Goal: Transaction & Acquisition: Purchase product/service

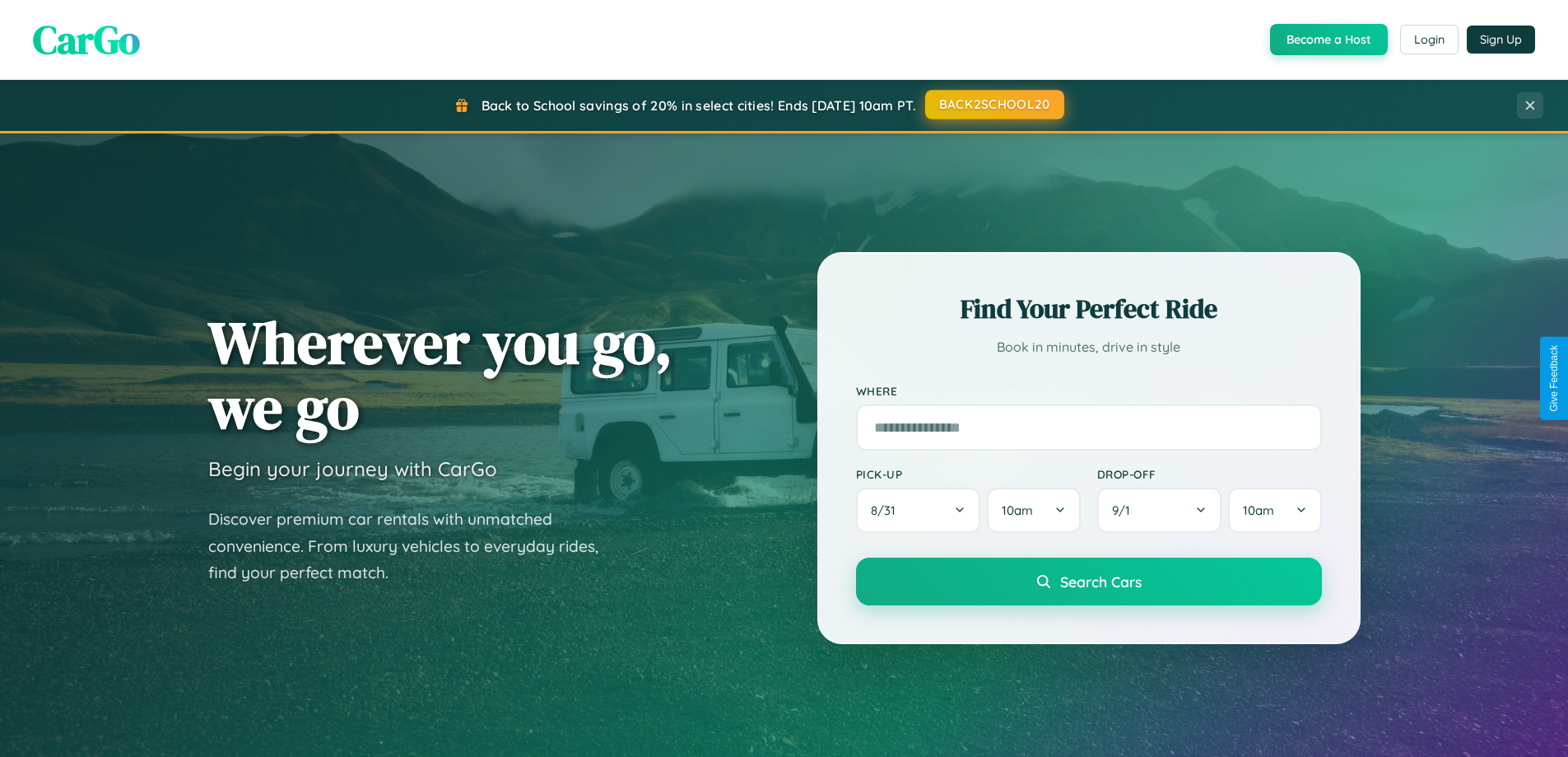
click at [993, 105] on button "BACK2SCHOOL20" at bounding box center [994, 104] width 139 height 29
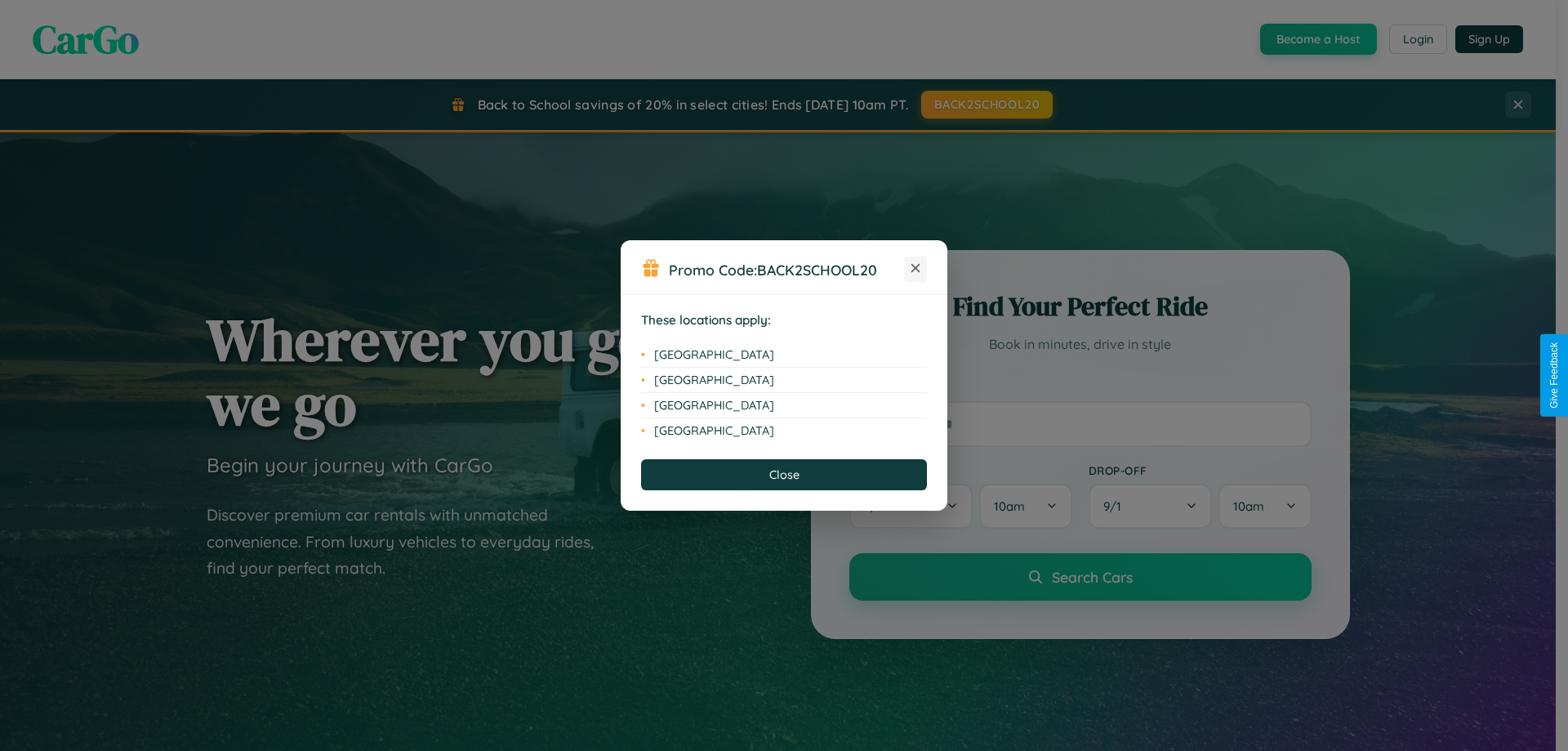
click at [916, 269] on icon at bounding box center [916, 268] width 9 height 9
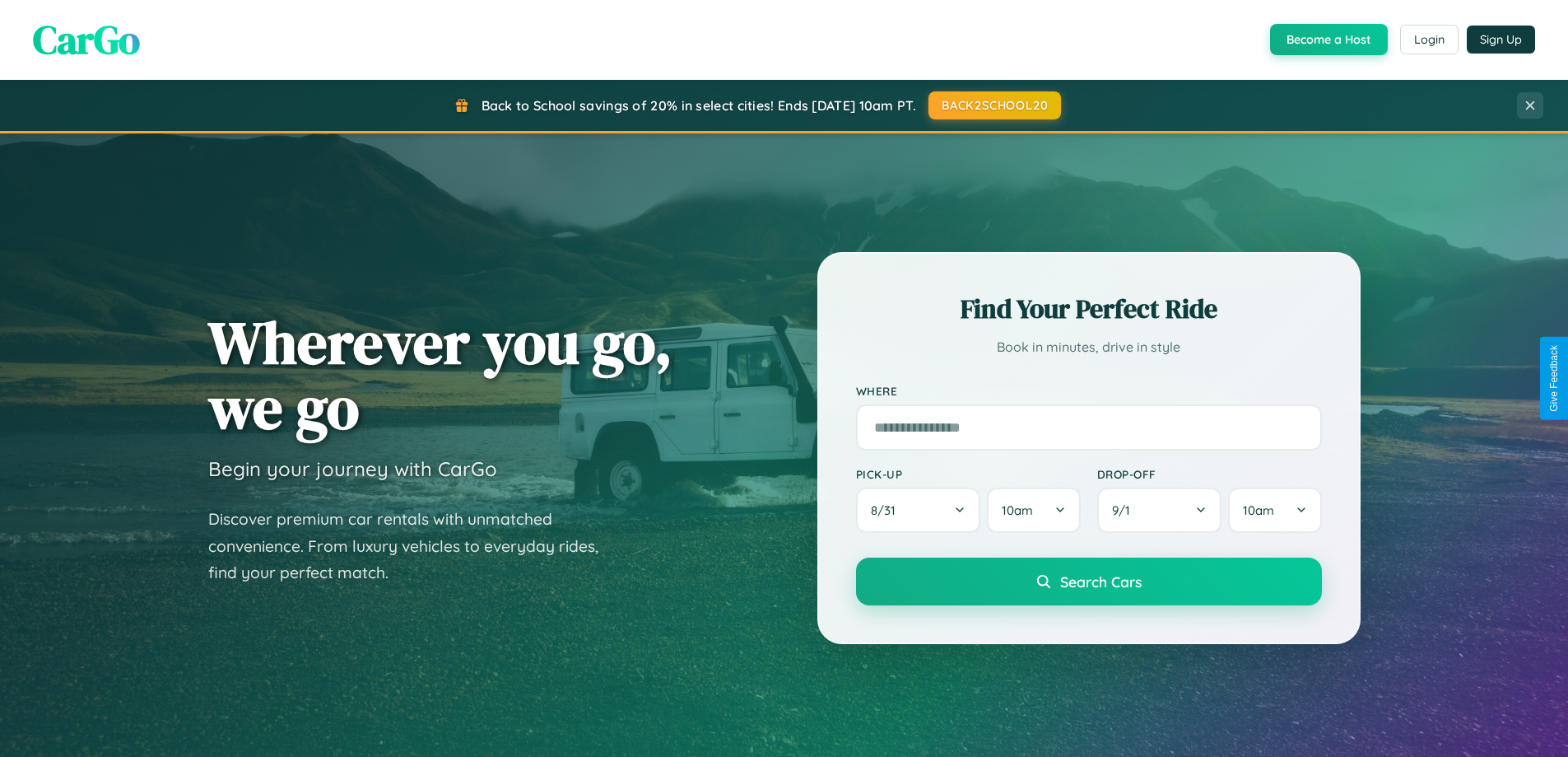
scroll to position [1133, 0]
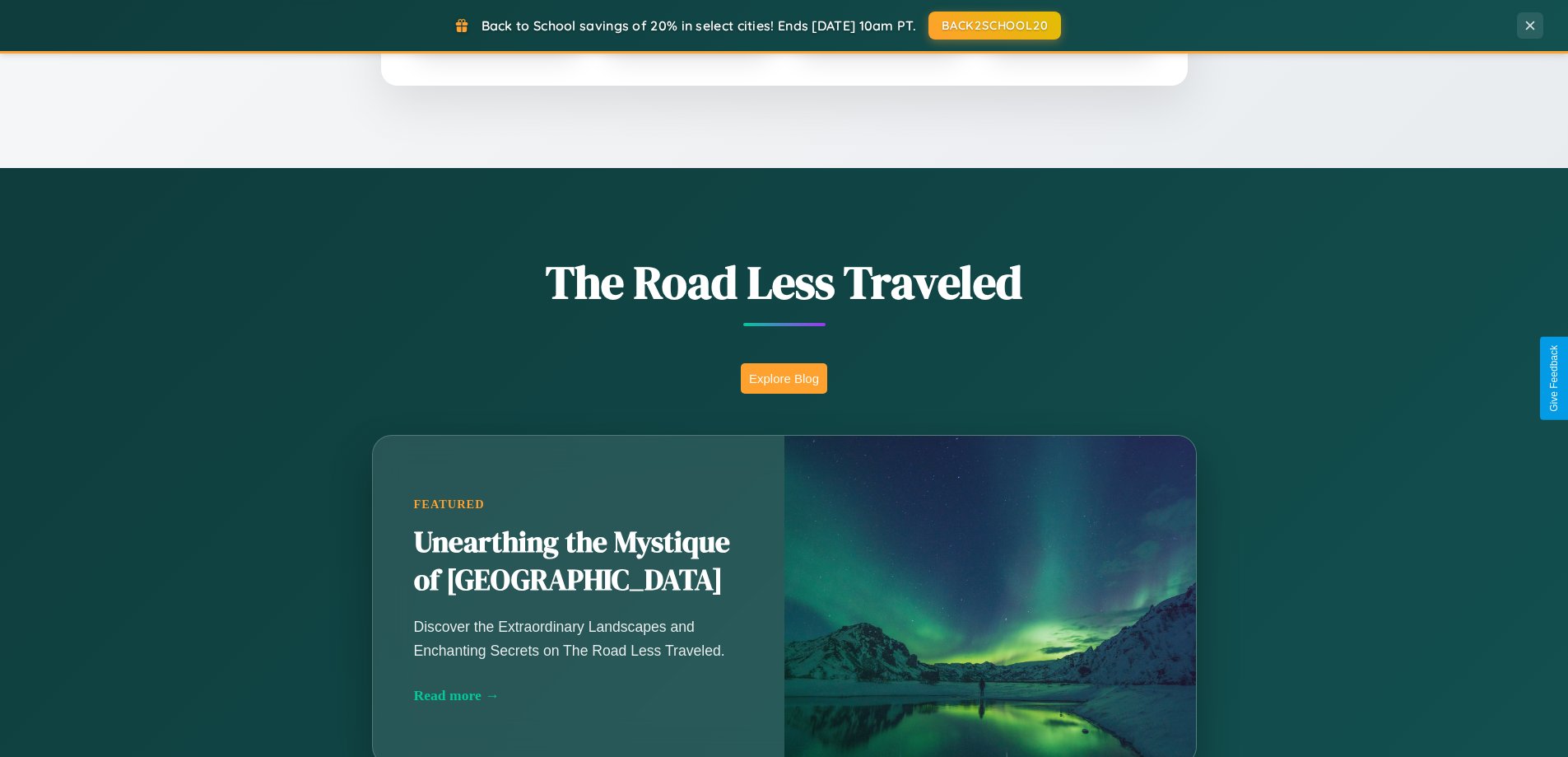
click at [784, 378] on button "Explore Blog" at bounding box center [784, 378] width 86 height 30
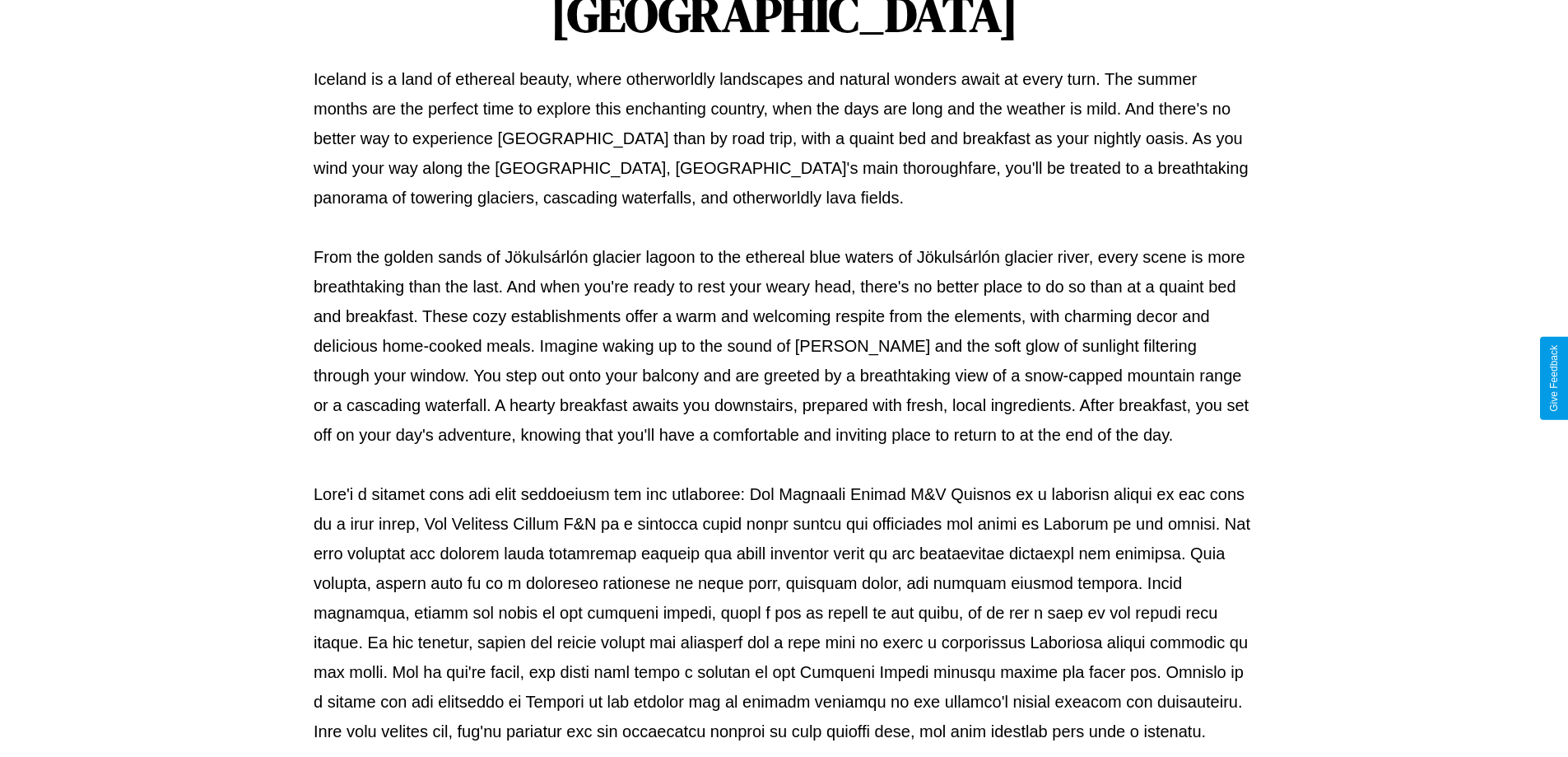
scroll to position [533, 0]
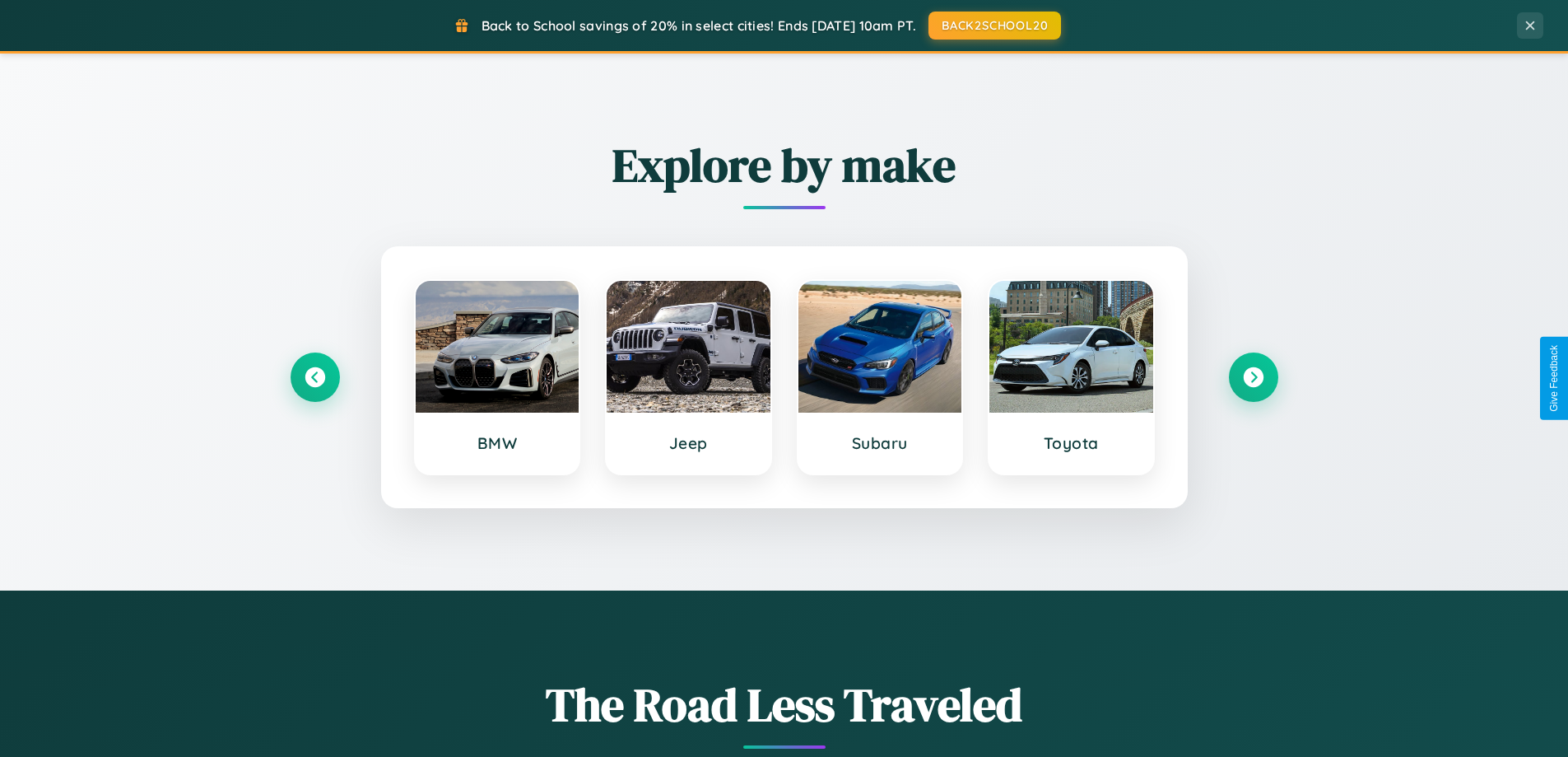
scroll to position [710, 0]
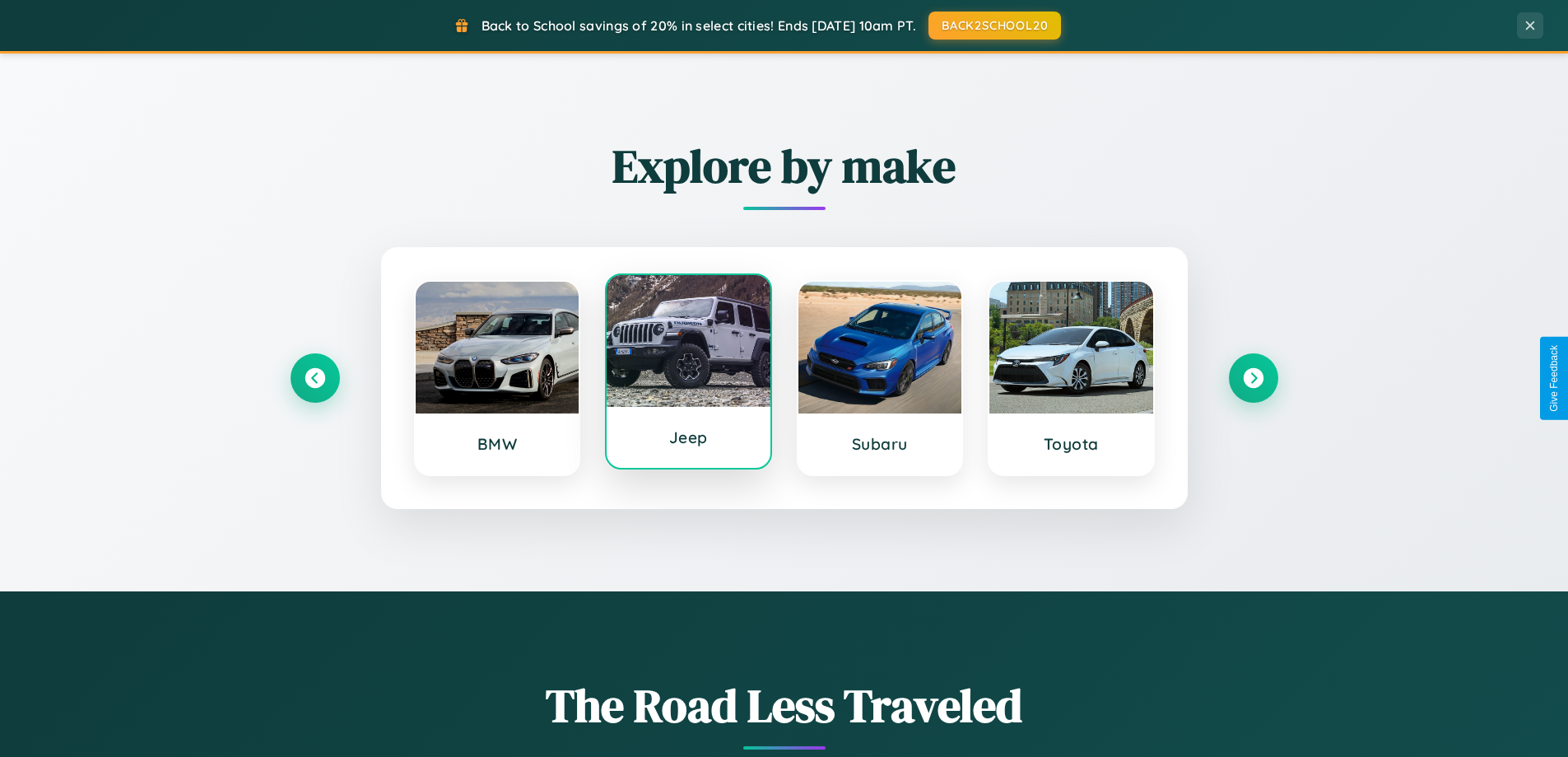
click at [688, 375] on div at bounding box center [688, 340] width 164 height 131
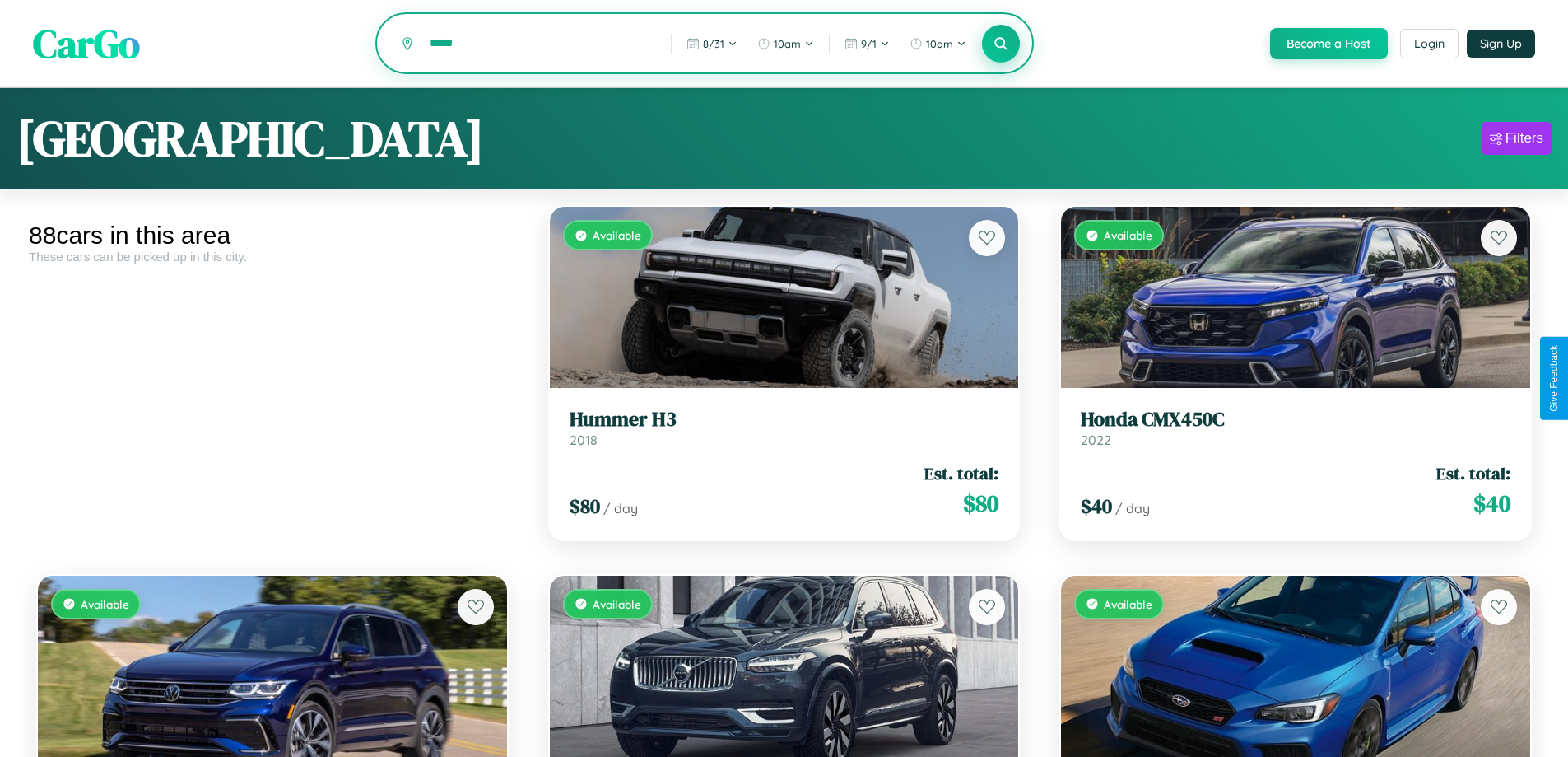
type input "*****"
click at [1000, 44] on icon at bounding box center [1001, 43] width 16 height 16
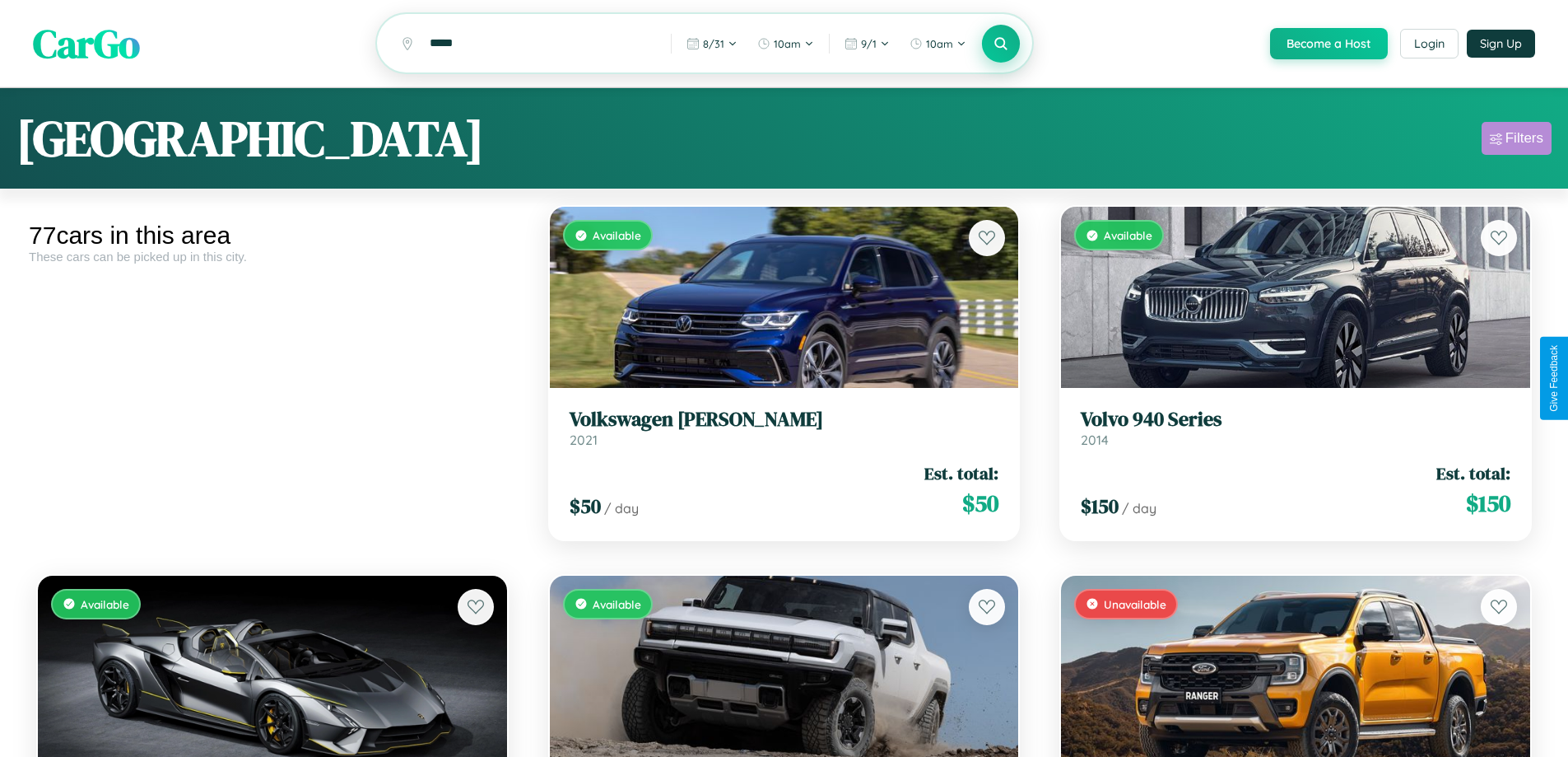
click at [1517, 141] on div "Filters" at bounding box center [1525, 138] width 38 height 16
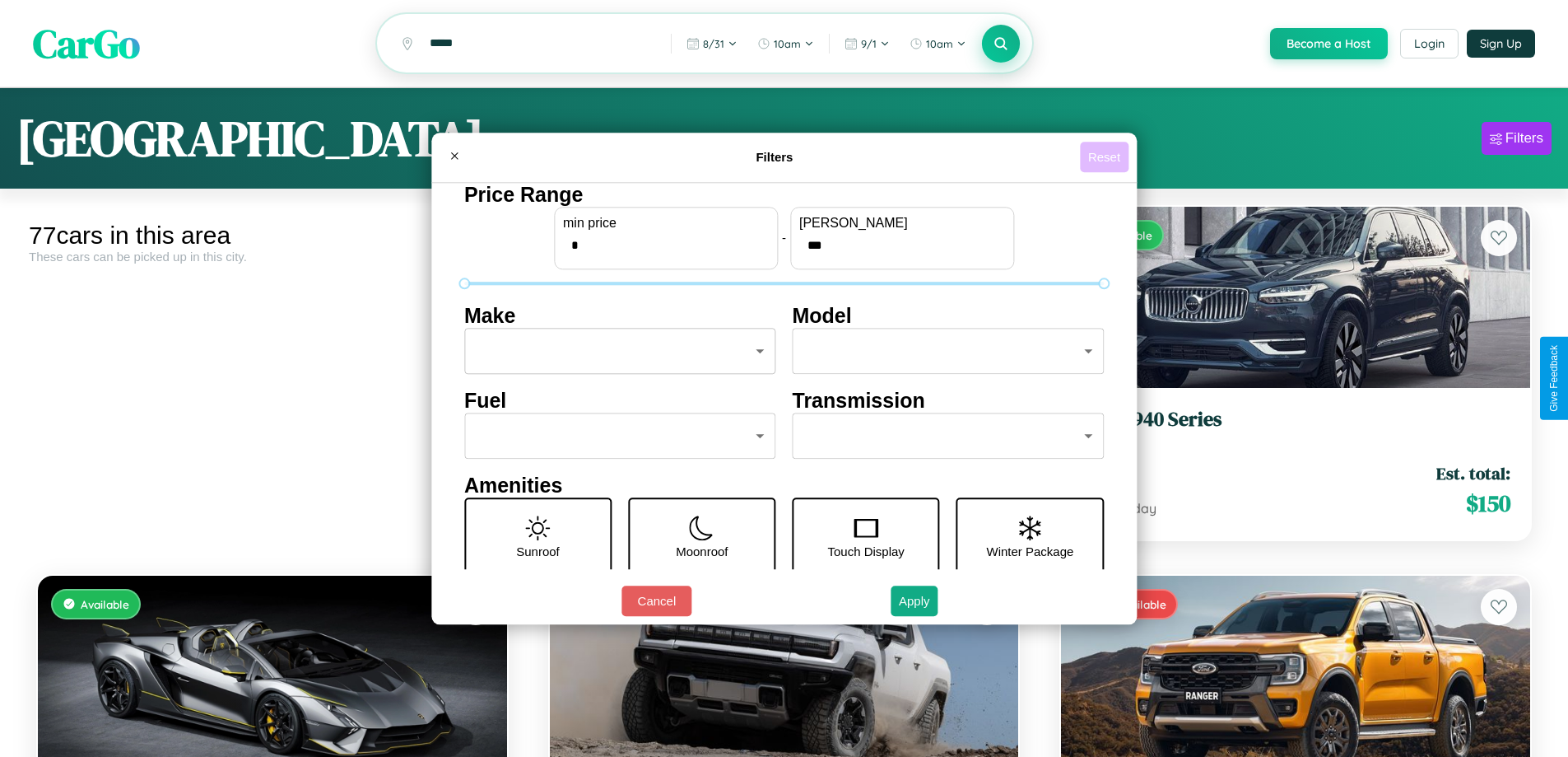
click at [1107, 157] on button "Reset" at bounding box center [1104, 157] width 48 height 30
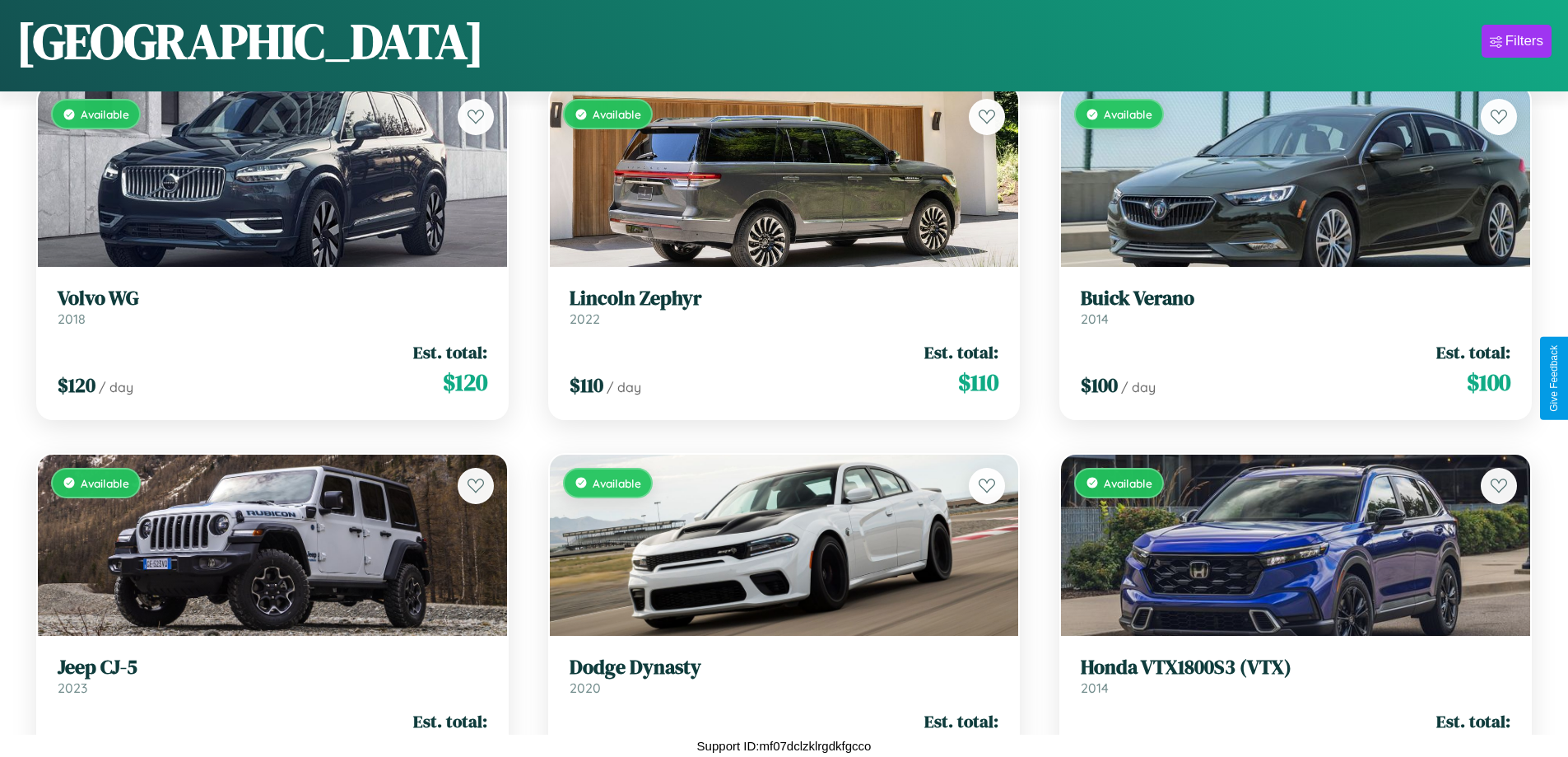
scroll to position [8342, 0]
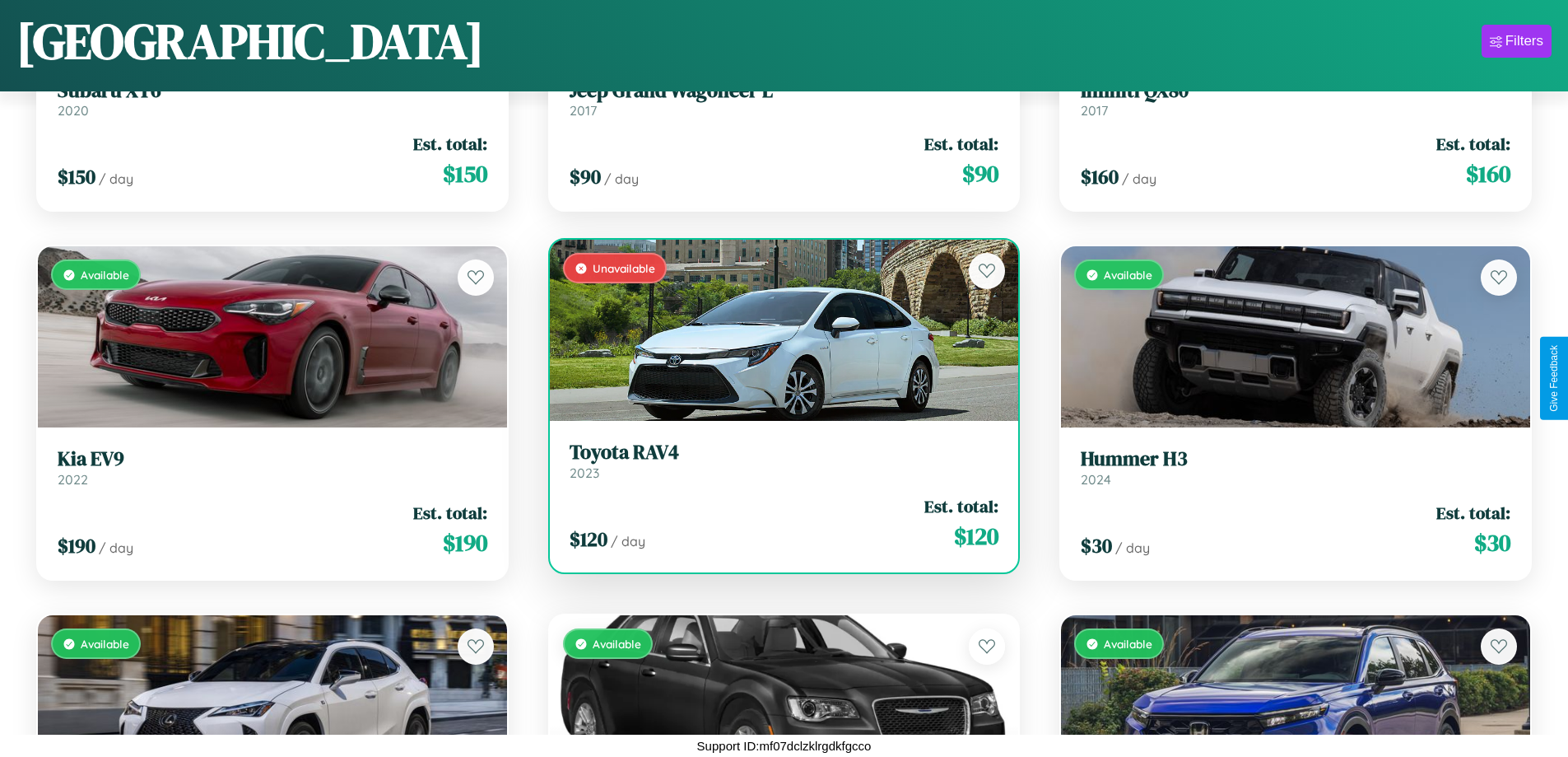
click at [777, 465] on link "Toyota RAV4 2023" at bounding box center [784, 460] width 430 height 41
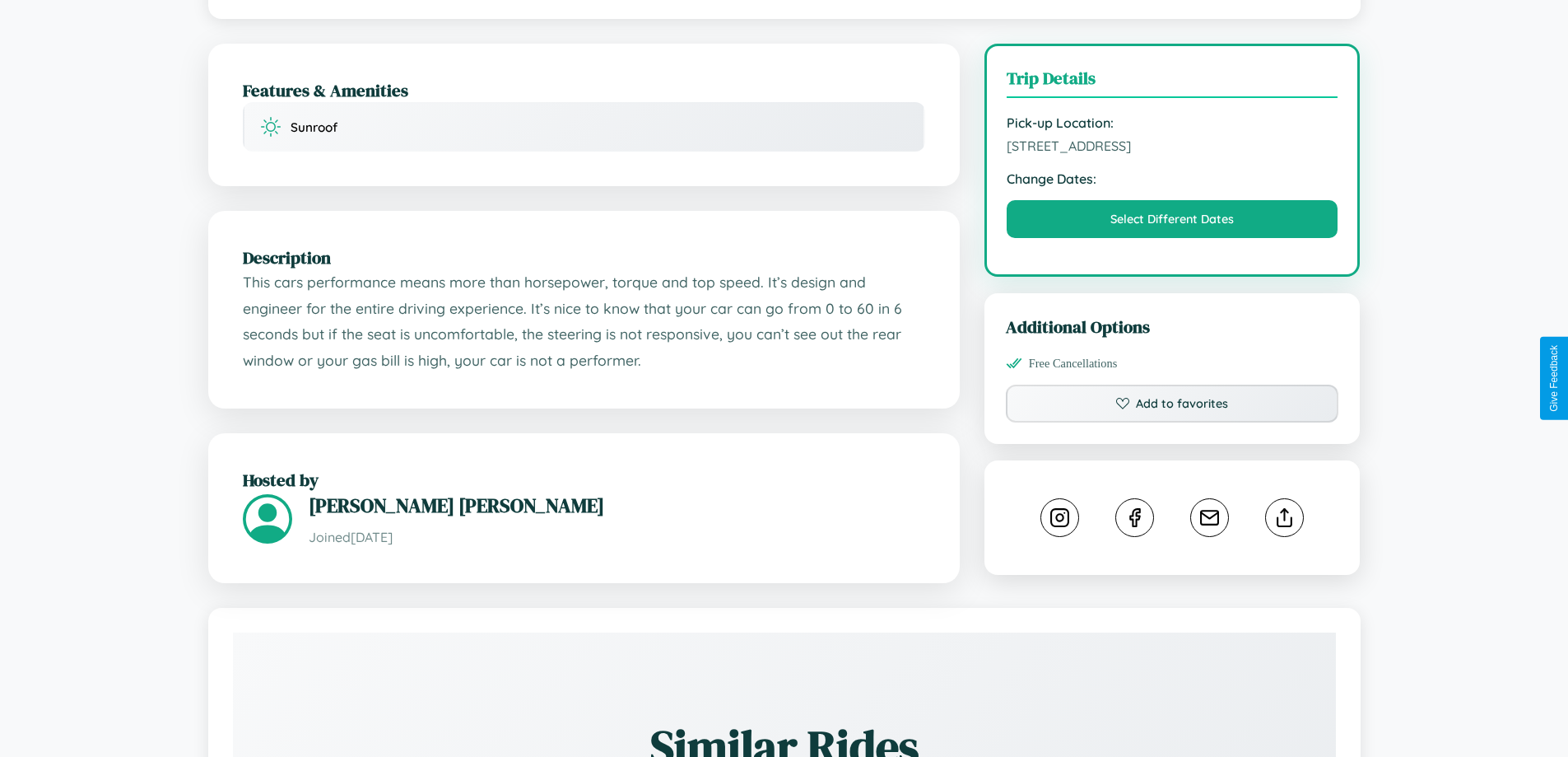
scroll to position [478, 0]
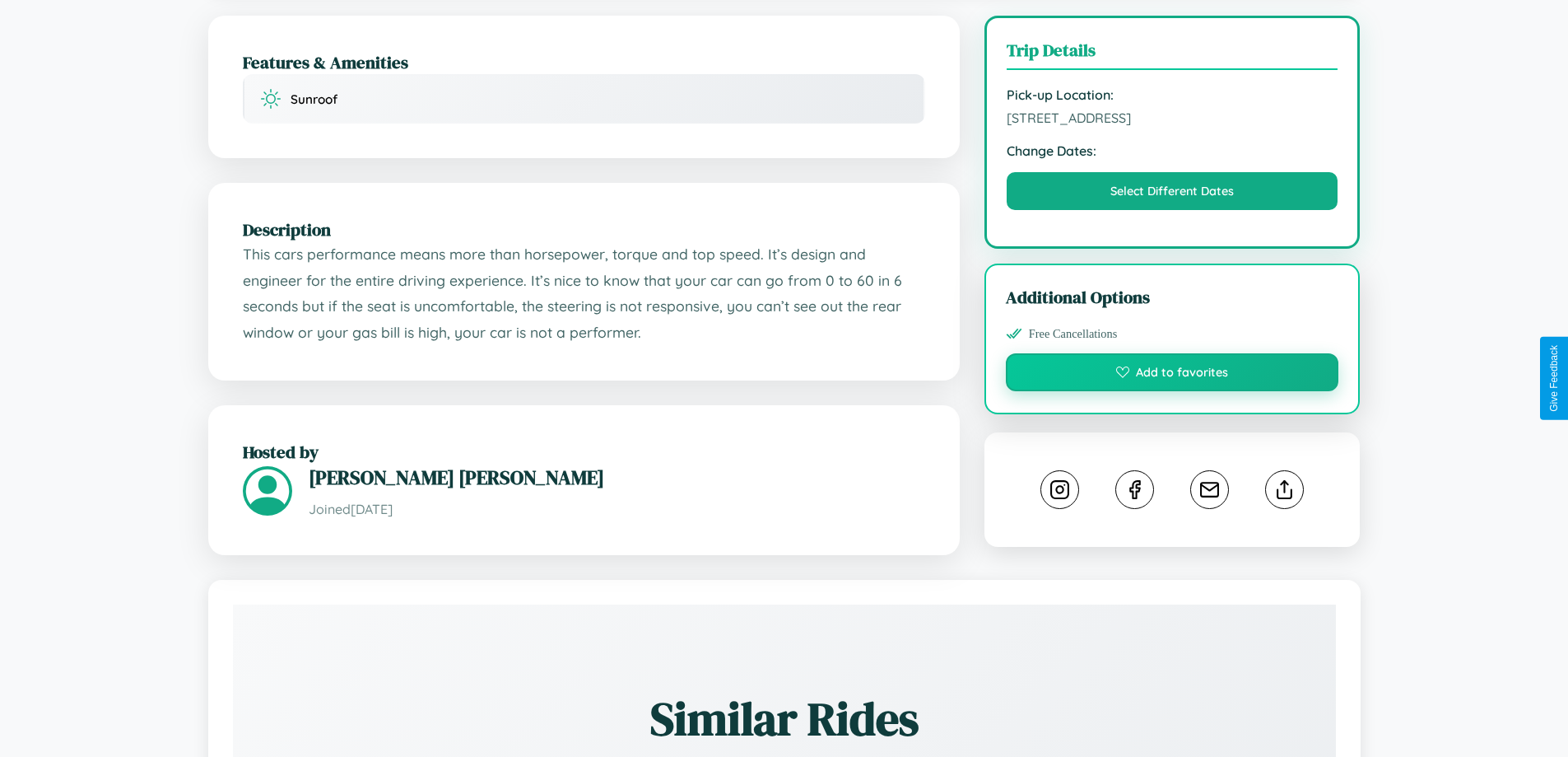
click at [1172, 374] on button "Add to favorites" at bounding box center [1172, 372] width 334 height 38
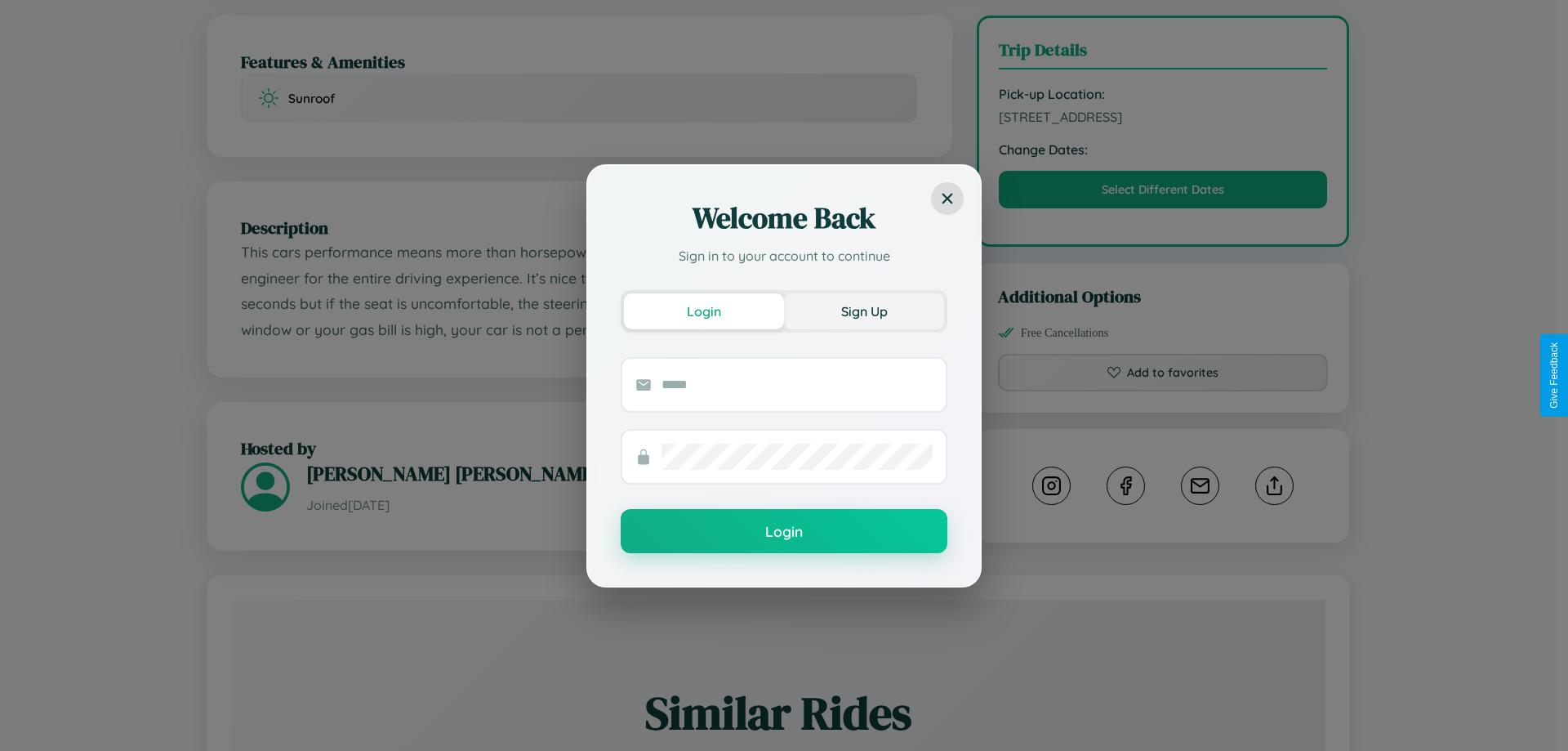
click at [864, 310] on button "Sign Up" at bounding box center [863, 311] width 160 height 36
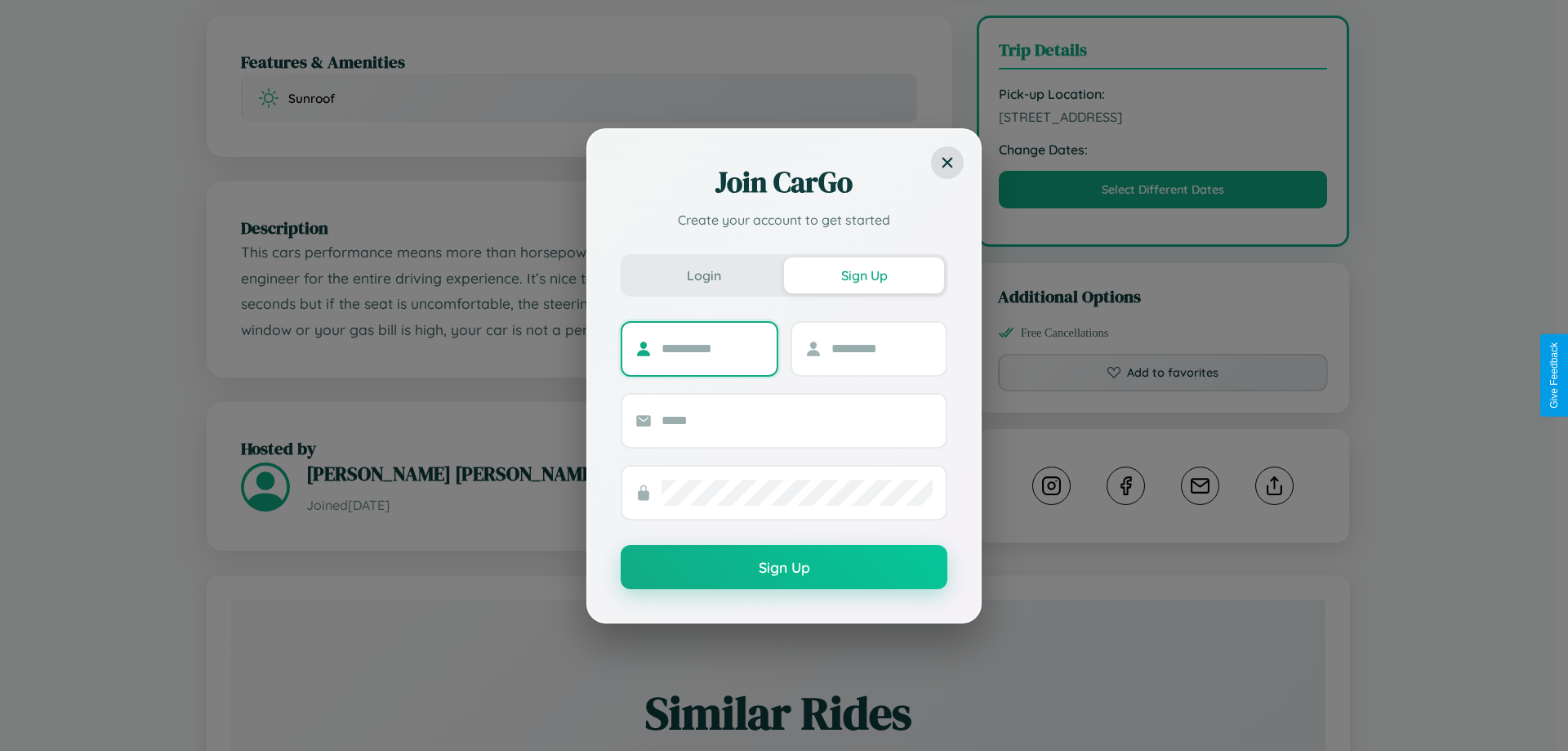
click at [712, 348] on input "text" at bounding box center [712, 349] width 102 height 26
type input "********"
click at [881, 348] on input "text" at bounding box center [882, 349] width 102 height 26
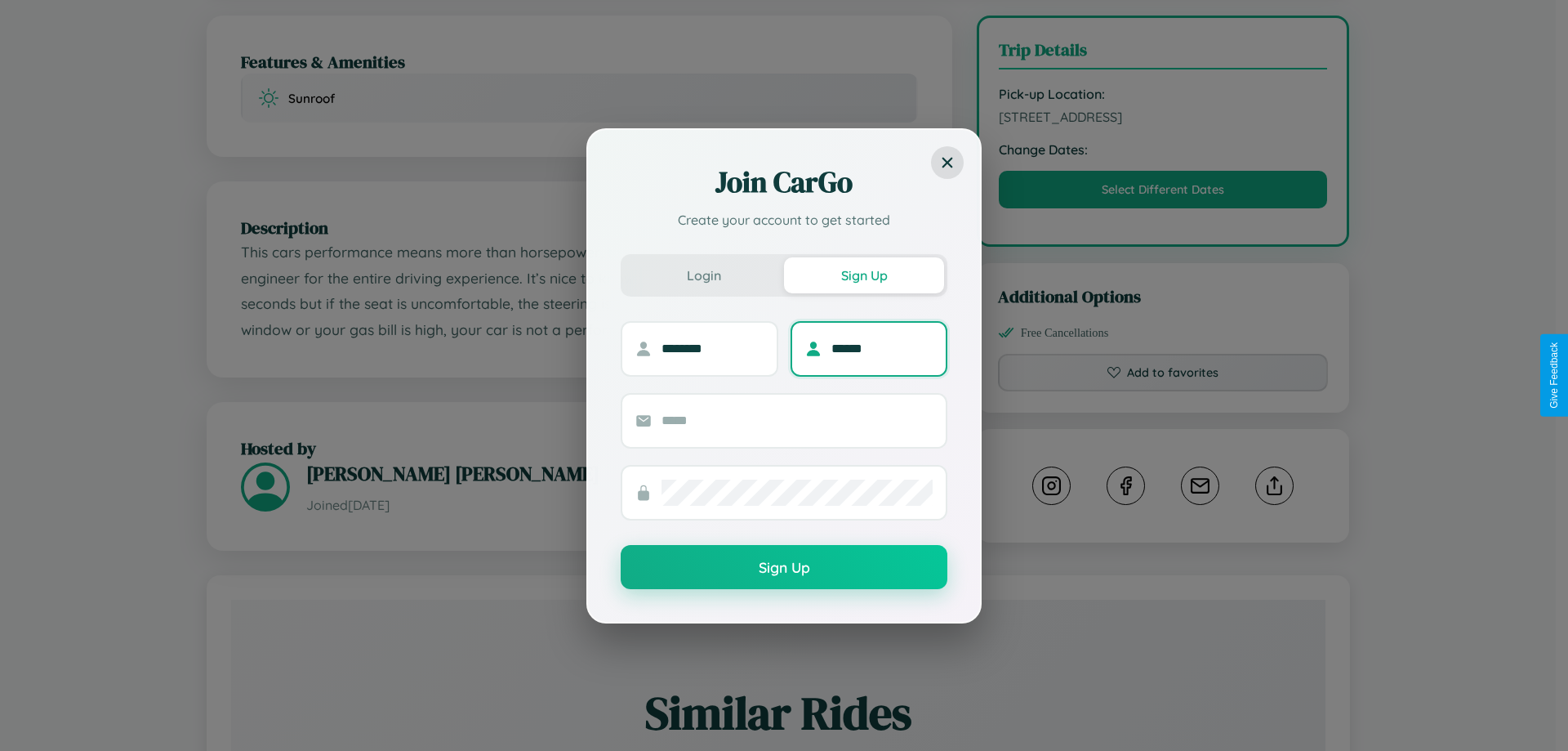
type input "******"
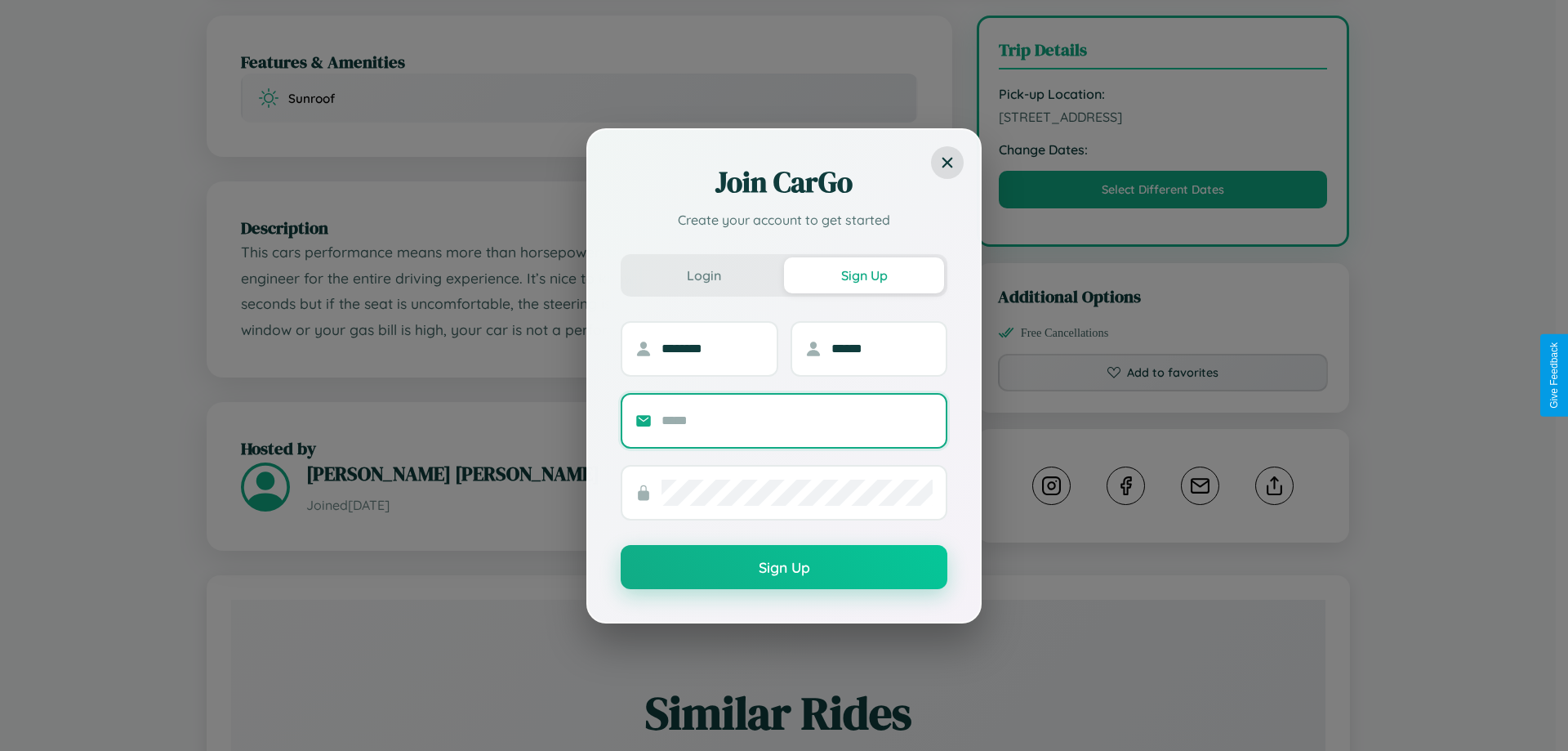
click at [797, 420] on input "text" at bounding box center [797, 421] width 271 height 26
type input "**********"
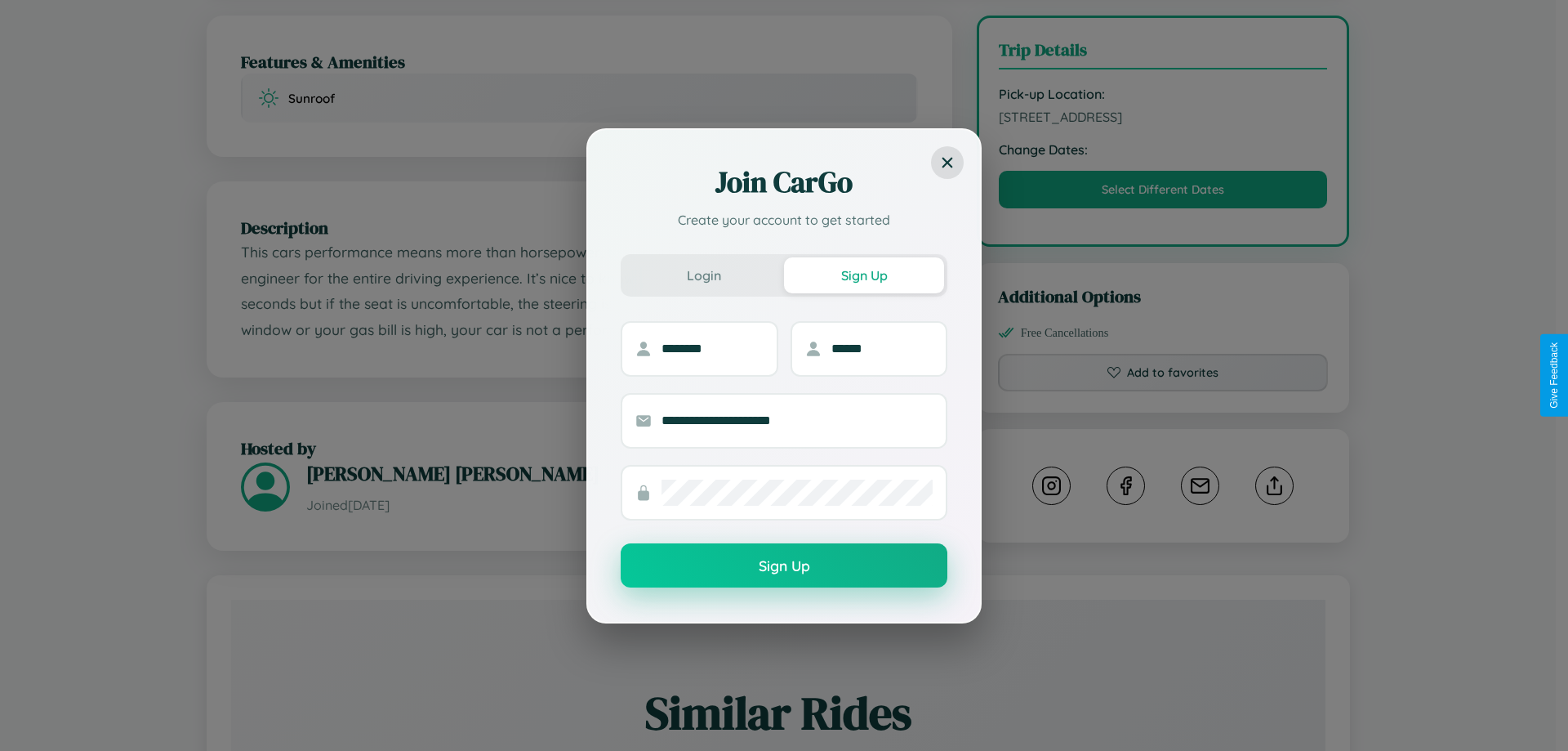
click at [784, 566] on button "Sign Up" at bounding box center [784, 564] width 326 height 44
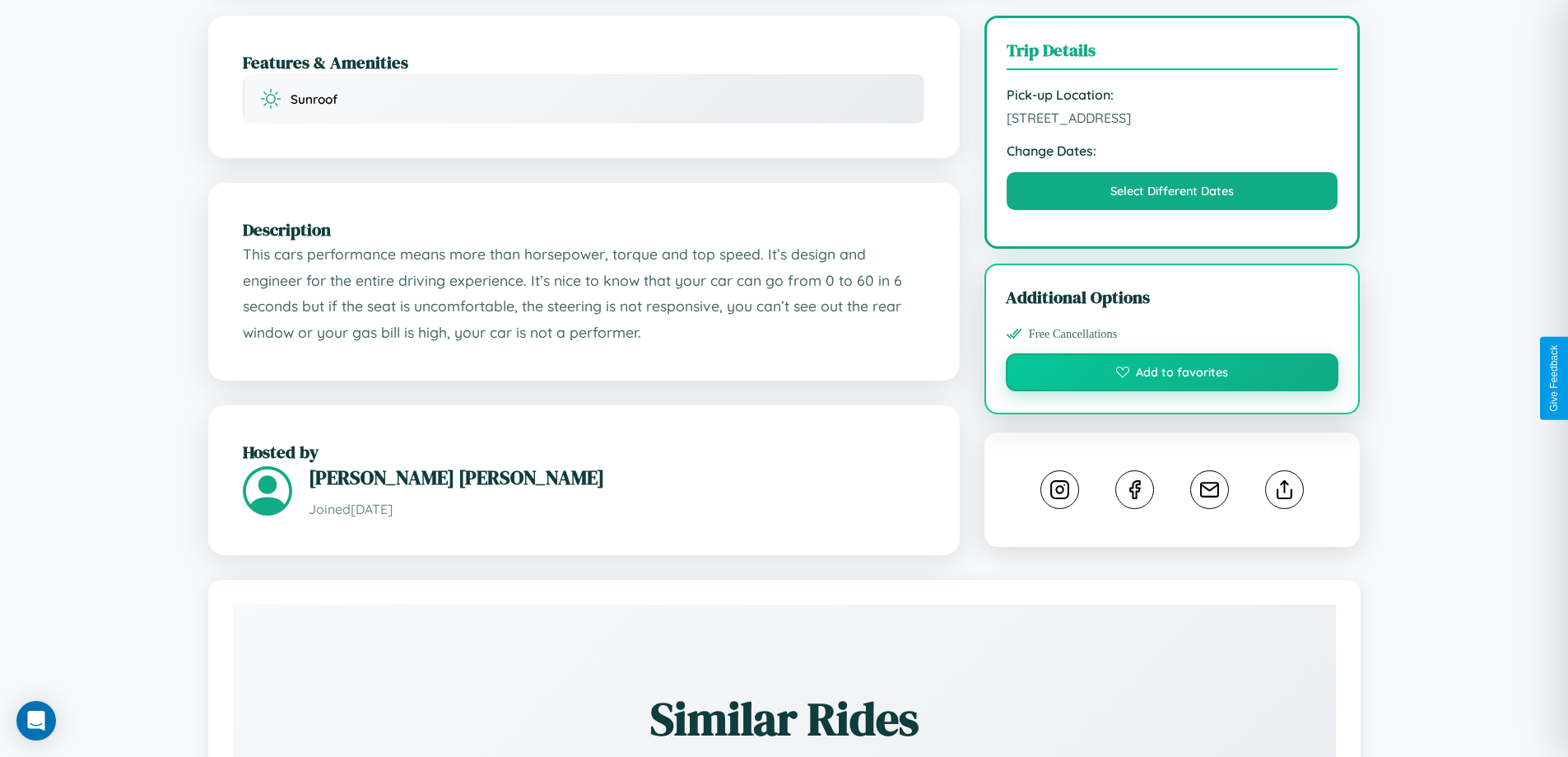
click at [1172, 378] on button "Add to favorites" at bounding box center [1172, 372] width 334 height 38
